Goal: Check status: Check status

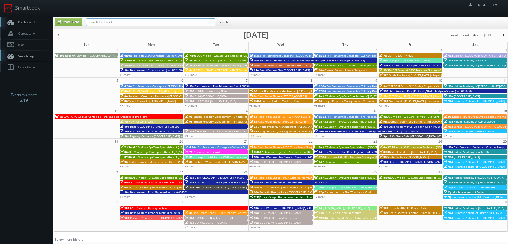
click at [128, 21] on input "text" at bounding box center [150, 21] width 129 height 7
type input "62096"
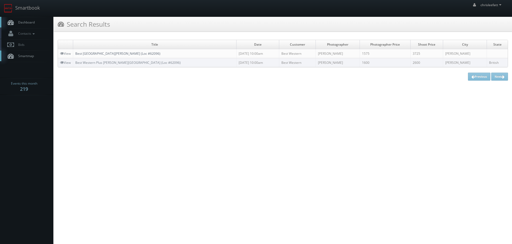
click at [118, 54] on link "Best [GEOGRAPHIC_DATA][PERSON_NAME] (Loc #62096)" at bounding box center [117, 53] width 85 height 5
